Goal: Task Accomplishment & Management: Use online tool/utility

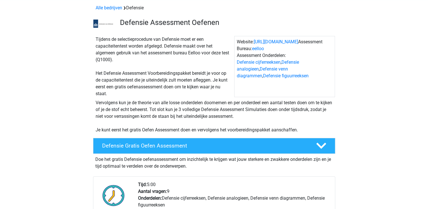
scroll to position [85, 0]
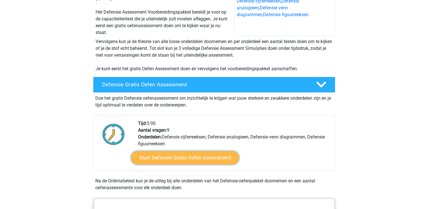
click at [207, 154] on link "Start Defensie Gratis Oefen Assessment" at bounding box center [185, 158] width 108 height 14
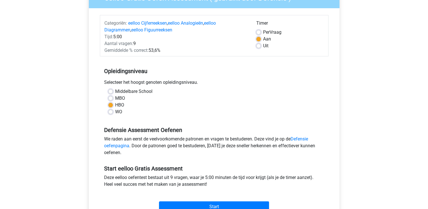
scroll to position [85, 0]
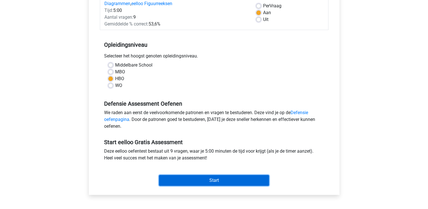
click at [217, 181] on input "Start" at bounding box center [214, 180] width 110 height 11
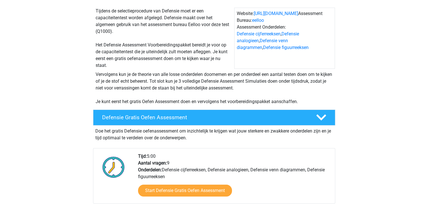
scroll to position [113, 0]
